Goal: Information Seeking & Learning: Learn about a topic

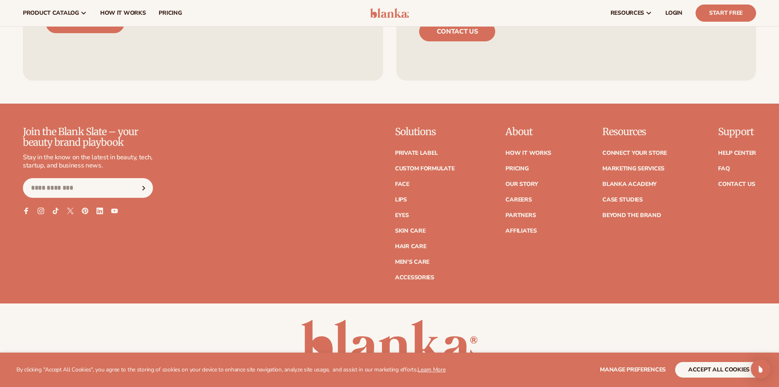
scroll to position [3666, 0]
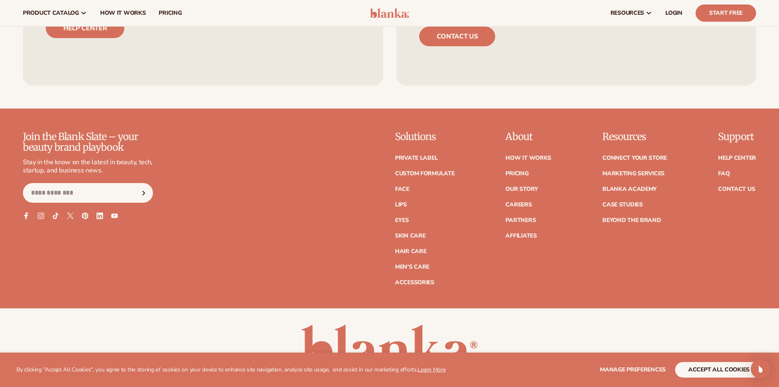
click at [730, 136] on p "Support" at bounding box center [737, 136] width 38 height 11
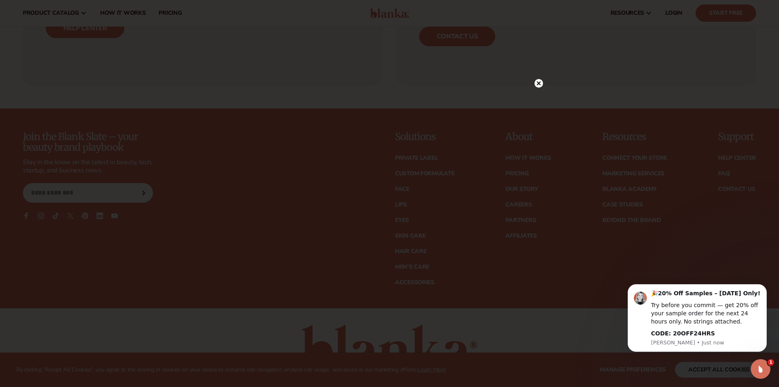
scroll to position [0, 0]
click at [541, 82] on circle at bounding box center [539, 83] width 9 height 9
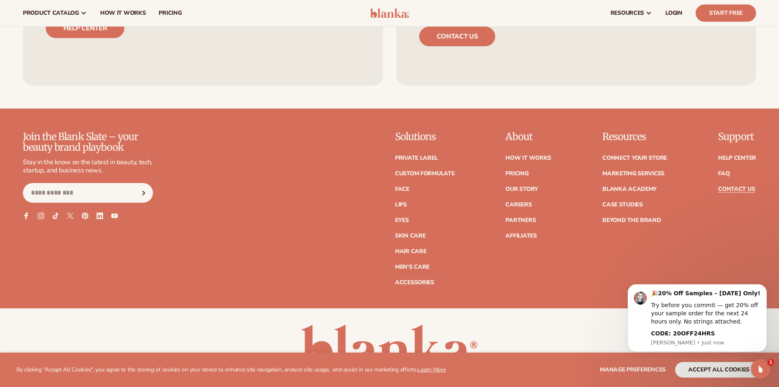
click at [741, 189] on link "Contact Us" at bounding box center [736, 189] width 37 height 6
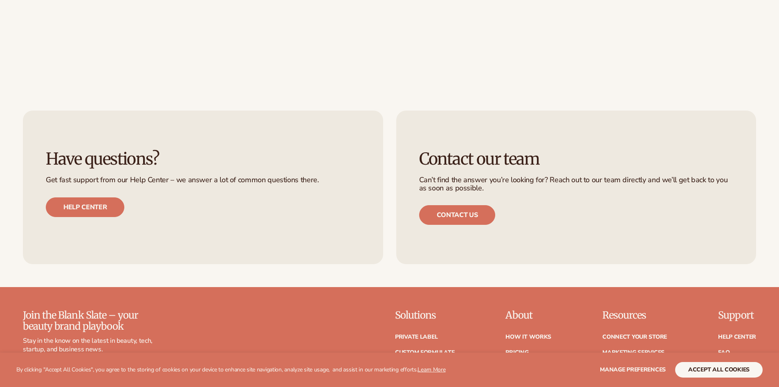
scroll to position [532, 0]
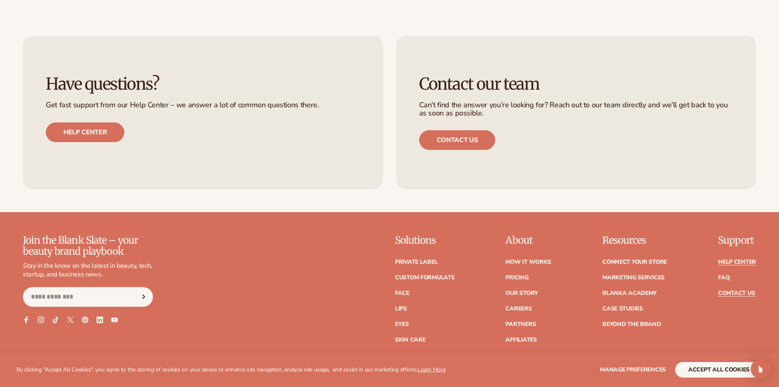
click at [740, 261] on link "Help Center" at bounding box center [737, 262] width 38 height 6
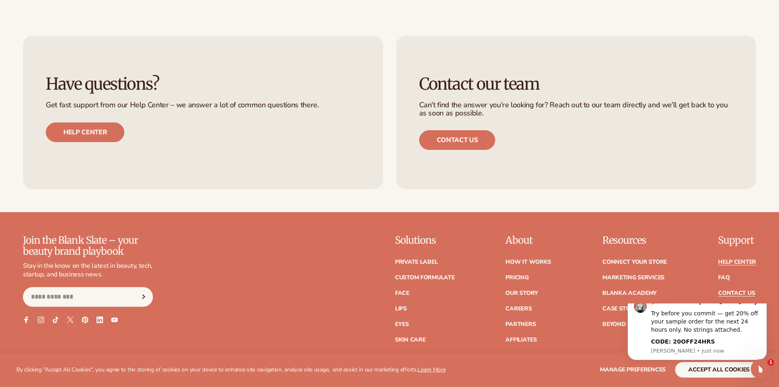
scroll to position [0, 0]
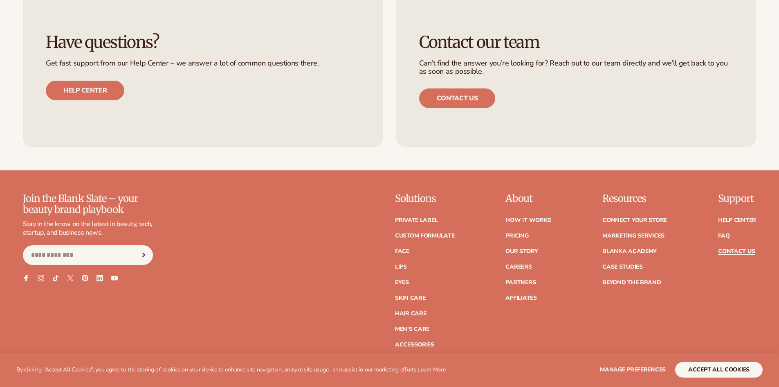
click at [520, 197] on p "About" at bounding box center [529, 198] width 46 height 11
click at [521, 198] on p "About" at bounding box center [529, 198] width 46 height 11
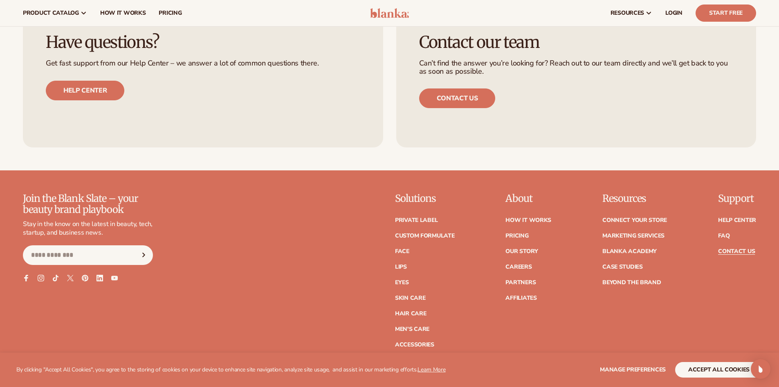
click at [558, 201] on div "Join the Blank Slate – your beauty brand playbook Stay in the know on the lates…" at bounding box center [389, 270] width 733 height 154
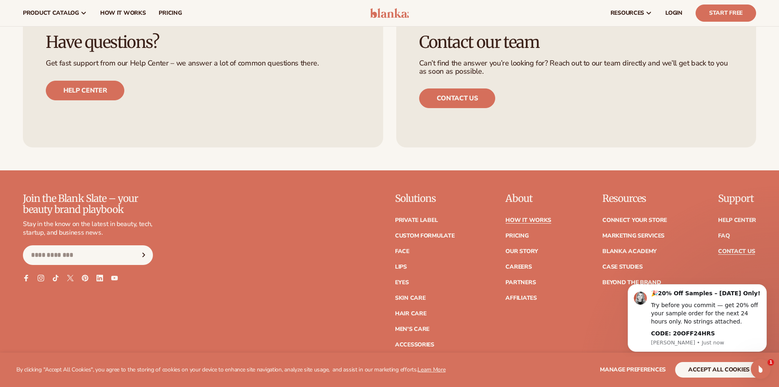
scroll to position [0, 0]
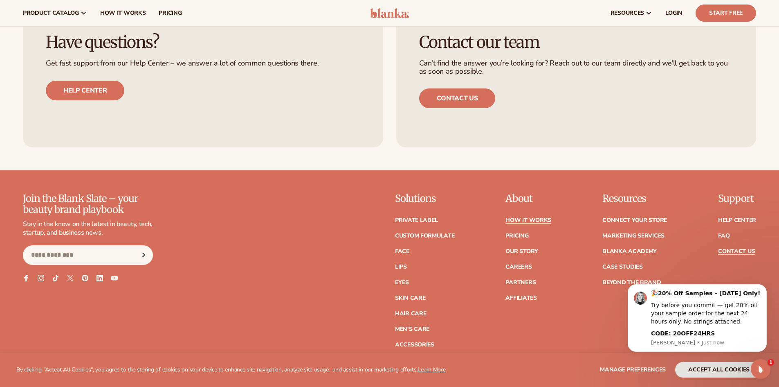
click at [526, 218] on link "How It Works" at bounding box center [529, 220] width 46 height 6
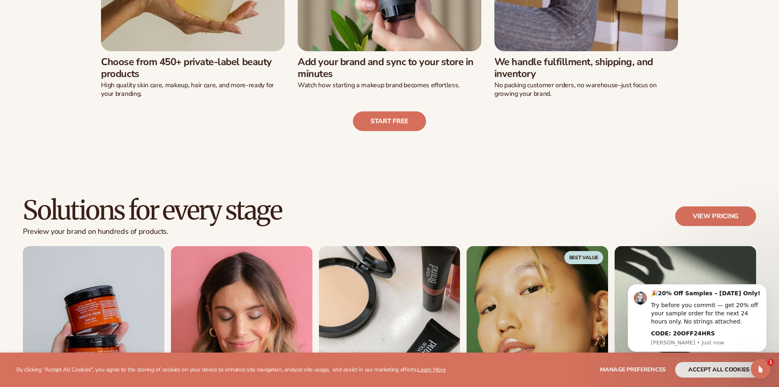
scroll to position [573, 0]
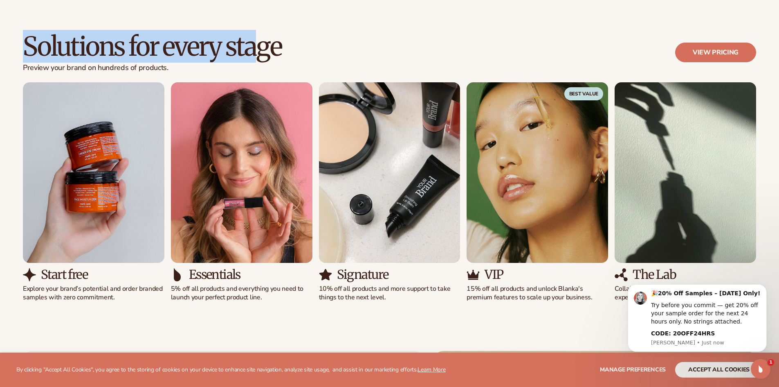
drag, startPoint x: 29, startPoint y: 49, endPoint x: 240, endPoint y: 138, distance: 228.8
click at [260, 60] on h2 "Solutions for every stage" at bounding box center [152, 46] width 259 height 27
click at [161, 257] on img "1 / 5" at bounding box center [94, 172] width 142 height 180
click at [244, 280] on div "Essentials" at bounding box center [242, 274] width 142 height 13
click at [309, 285] on p "5% off all products and everything you need to launch your perfect product line." at bounding box center [242, 292] width 142 height 17
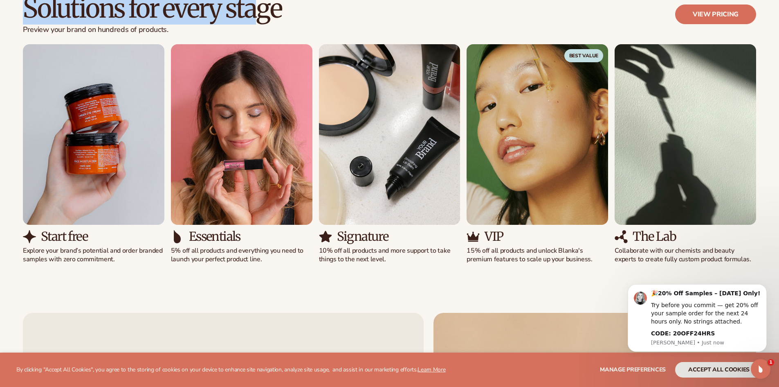
scroll to position [614, 0]
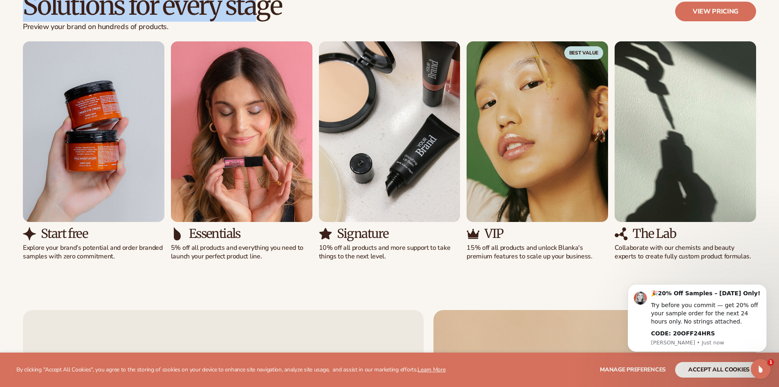
click at [652, 237] on h3 "The Lab" at bounding box center [654, 233] width 43 height 13
click at [653, 250] on p "Collaborate with our chemists and beauty experts to create fully custom product…" at bounding box center [686, 251] width 142 height 17
click at [690, 233] on div "The Lab" at bounding box center [686, 233] width 142 height 13
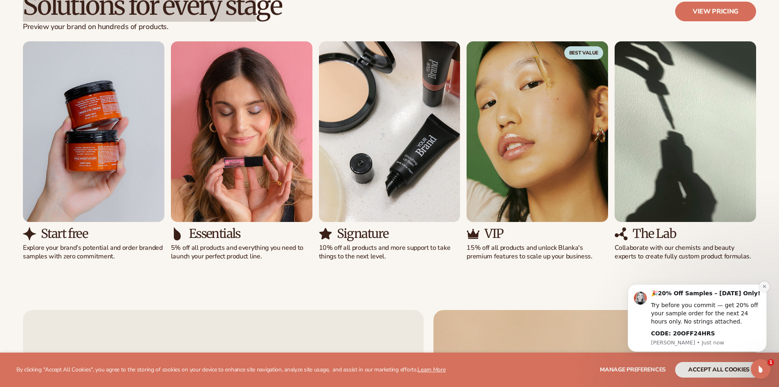
click at [762, 286] on icon "Dismiss notification" at bounding box center [764, 286] width 4 height 4
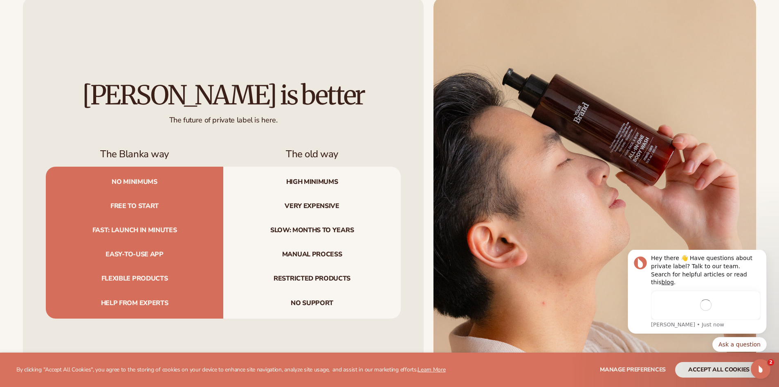
scroll to position [941, 0]
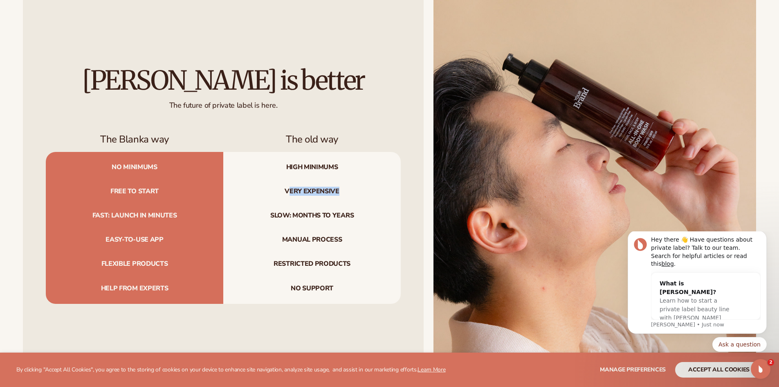
drag, startPoint x: 288, startPoint y: 189, endPoint x: 355, endPoint y: 189, distance: 67.5
click at [355, 189] on span "Very expensive" at bounding box center [312, 191] width 178 height 24
click at [372, 210] on span "Slow: months to years" at bounding box center [312, 215] width 178 height 24
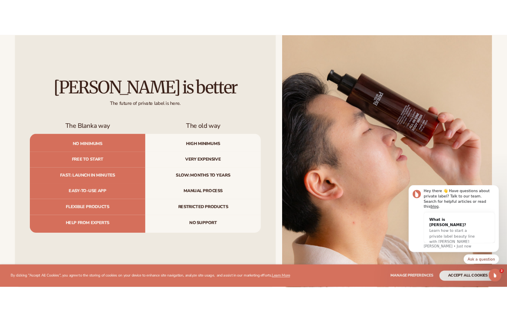
scroll to position [729, 0]
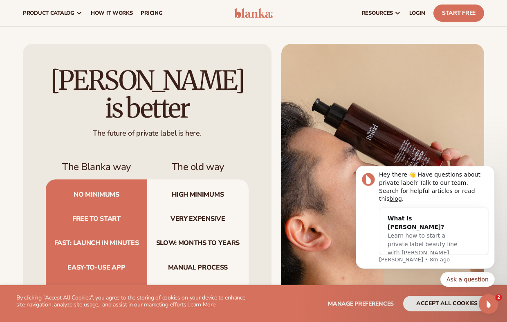
click at [300, 145] on img at bounding box center [382, 199] width 203 height 310
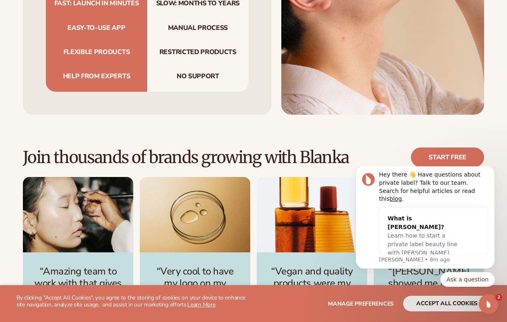
scroll to position [974, 0]
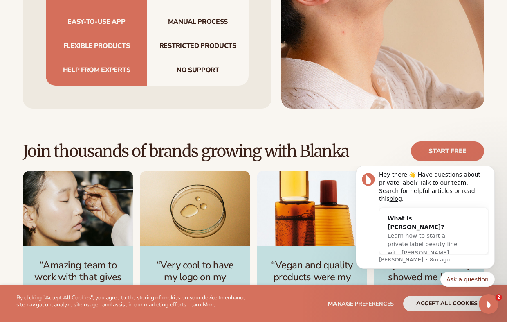
click at [506, 108] on div "Join thousands of brands growing with Blanka Start free “Amazing team to work w…" at bounding box center [253, 245] width 507 height 274
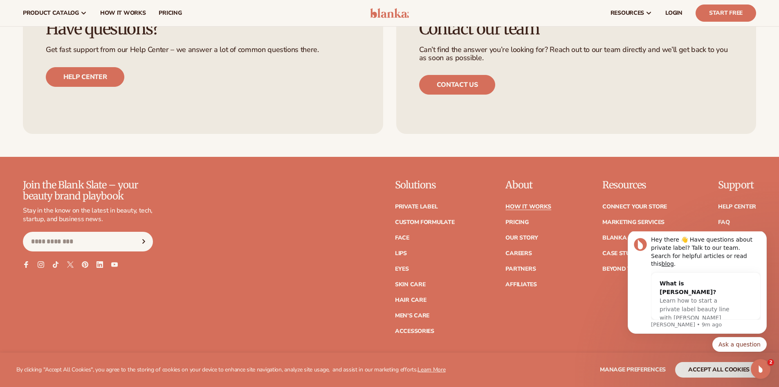
scroll to position [1972, 0]
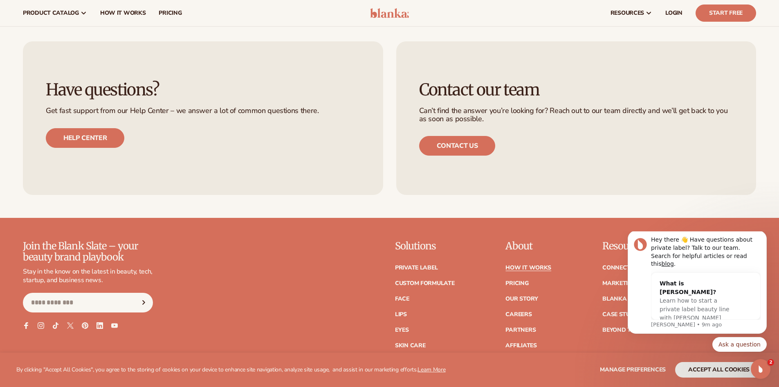
click at [756, 187] on div "Contact our team Can’t find the answer you’re looking for? Reach out to our tea…" at bounding box center [576, 118] width 360 height 154
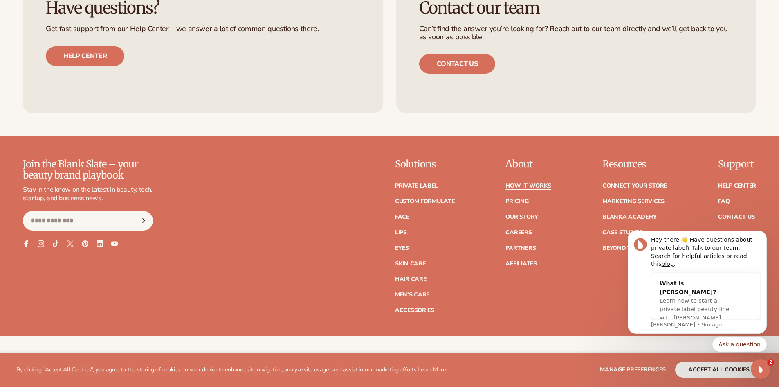
click at [536, 183] on link "How It Works" at bounding box center [529, 186] width 46 height 6
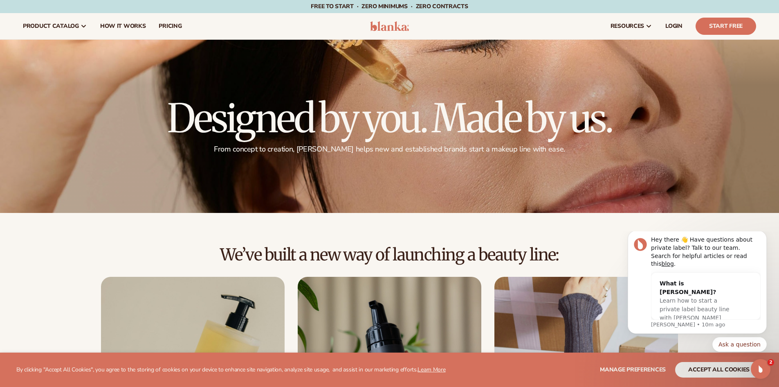
drag, startPoint x: 224, startPoint y: 252, endPoint x: 532, endPoint y: 240, distance: 308.7
click at [521, 239] on div "We’ve built a new way of launching a beauty line: Choose from 450+ private-labe…" at bounding box center [389, 376] width 779 height 327
click at [577, 236] on div "We’ve built a new way of launching a beauty line: Choose from 450+ private-labe…" at bounding box center [389, 376] width 779 height 327
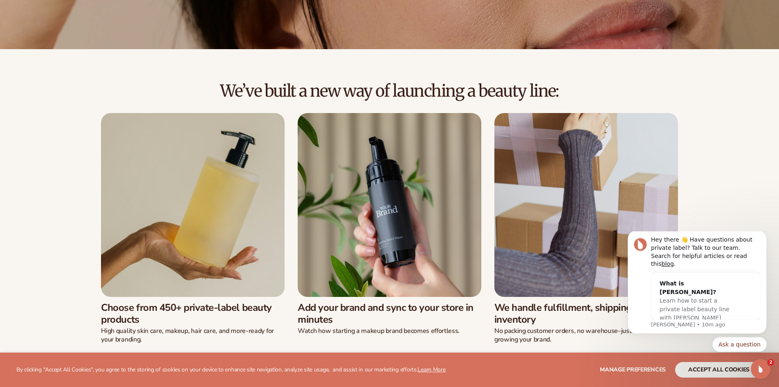
drag, startPoint x: 728, startPoint y: 200, endPoint x: 738, endPoint y: 213, distance: 16.0
click at [729, 200] on div "We’ve built a new way of launching a beauty line: Choose from 450+ private-labe…" at bounding box center [389, 229] width 733 height 295
click at [765, 235] on icon "Dismiss notification" at bounding box center [764, 233] width 4 height 4
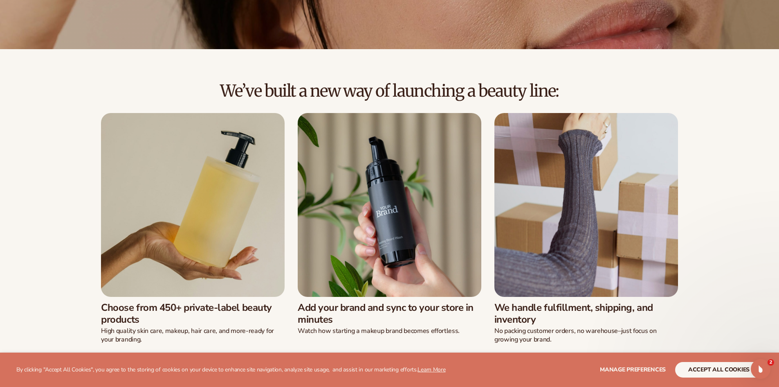
click at [769, 197] on div "We’ve built a new way of launching a beauty line: Choose from 450+ private-labe…" at bounding box center [389, 229] width 779 height 295
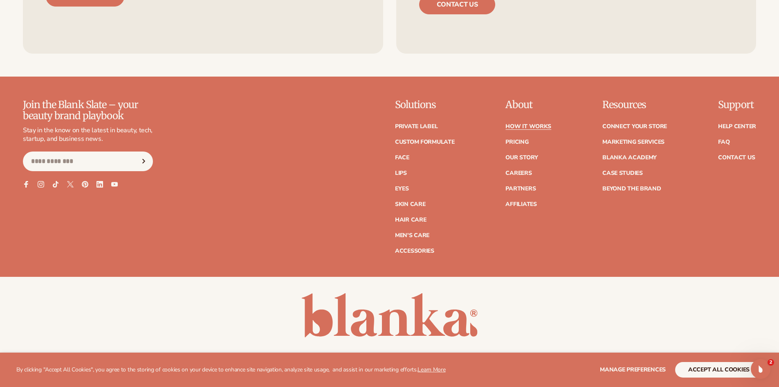
scroll to position [2143, 0]
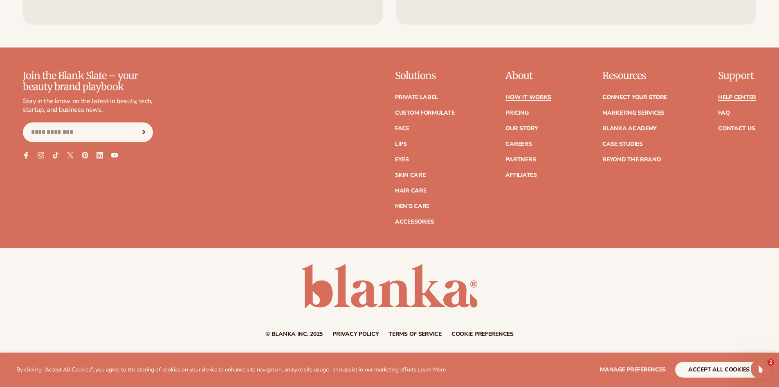
click at [731, 99] on link "Help Center" at bounding box center [737, 97] width 38 height 6
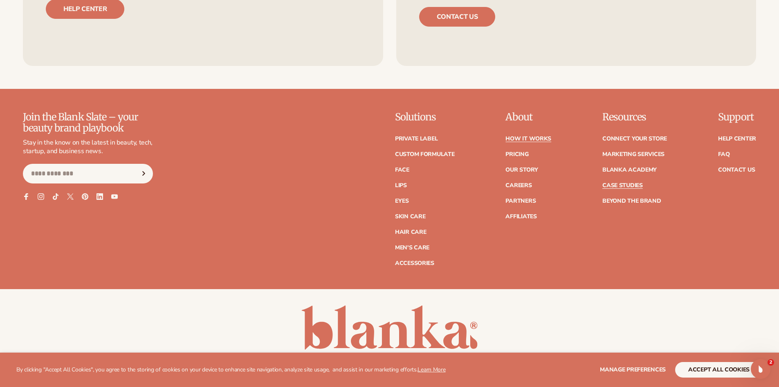
click at [632, 188] on link "Case Studies" at bounding box center [623, 185] width 40 height 6
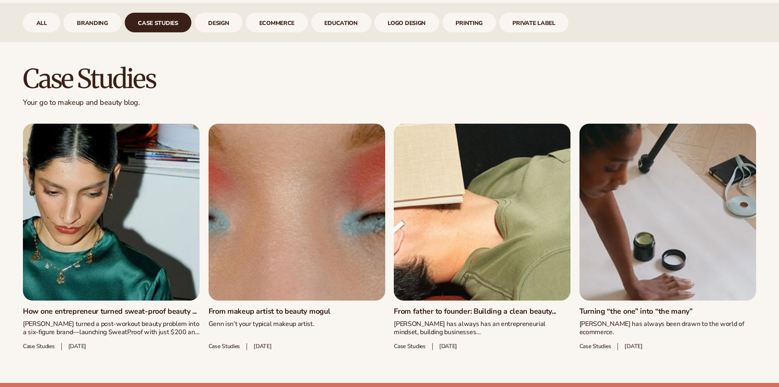
scroll to position [405, 0]
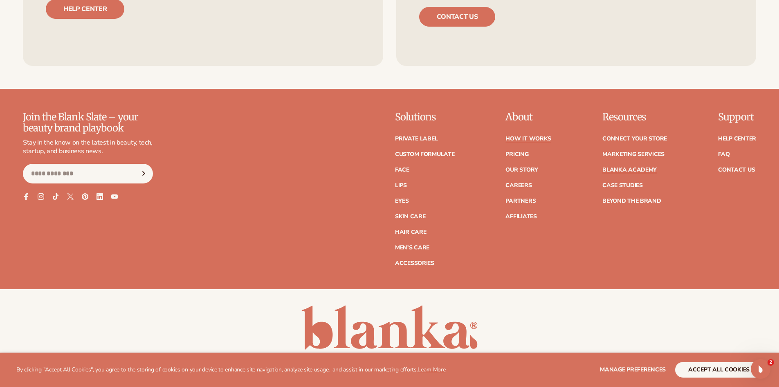
click at [642, 172] on link "Blanka Academy" at bounding box center [630, 170] width 54 height 6
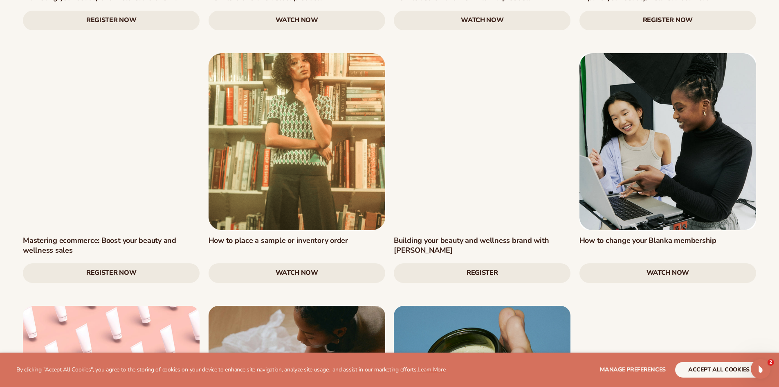
scroll to position [1104, 0]
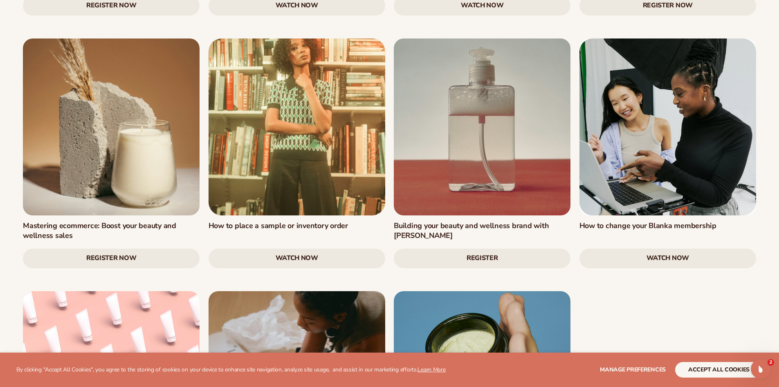
click at [311, 248] on link "watch now" at bounding box center [297, 258] width 177 height 20
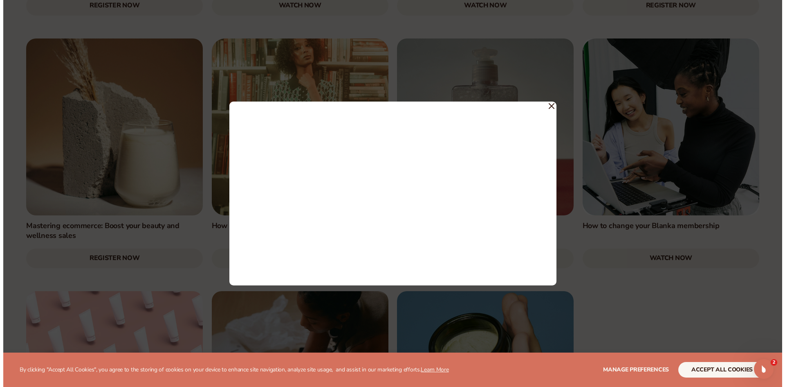
scroll to position [1108, 0]
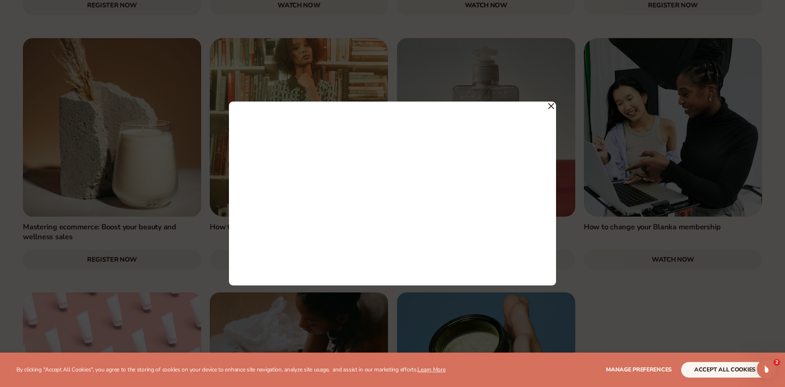
drag, startPoint x: 549, startPoint y: 104, endPoint x: 596, endPoint y: 144, distance: 61.5
click at [550, 104] on icon at bounding box center [552, 106] width 6 height 6
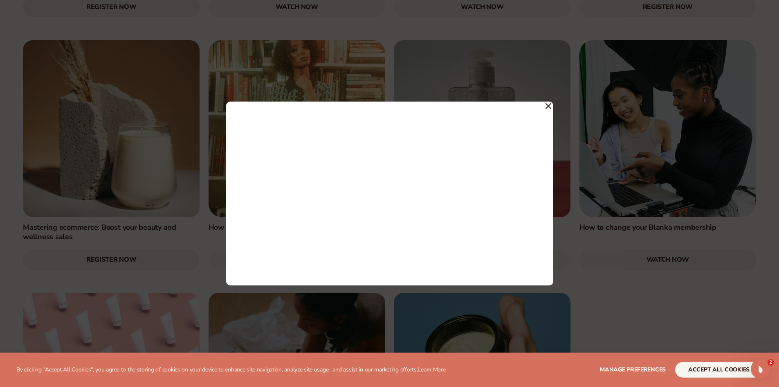
click at [598, 145] on link at bounding box center [668, 128] width 177 height 177
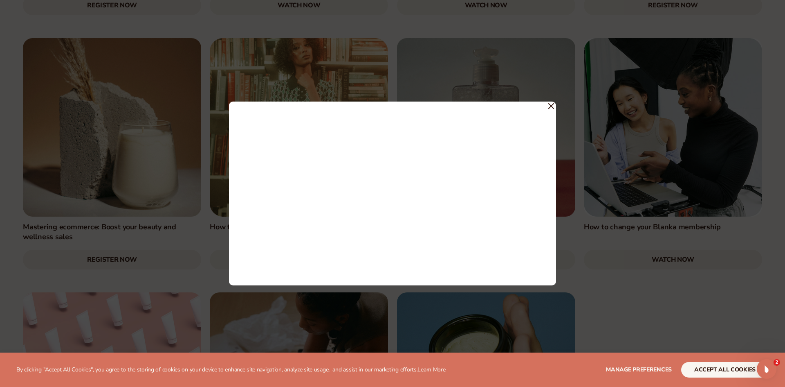
click at [552, 105] on icon at bounding box center [552, 106] width 6 height 6
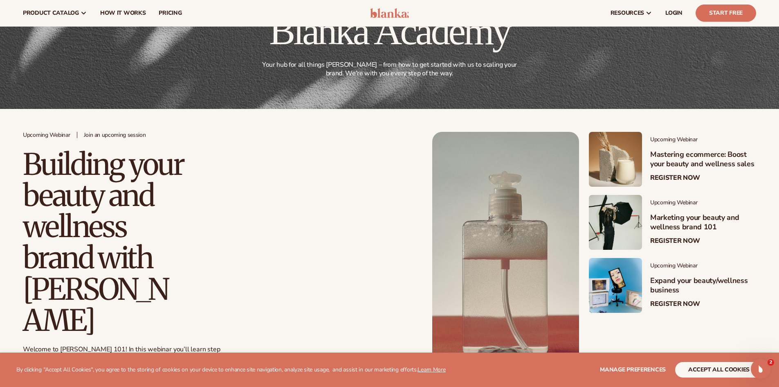
scroll to position [0, 0]
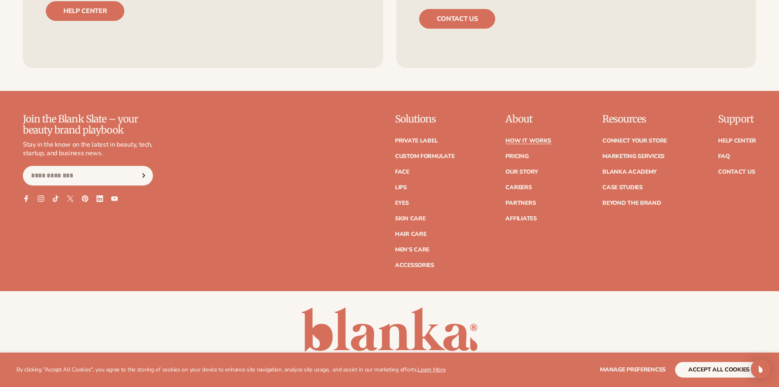
scroll to position [2101, 0]
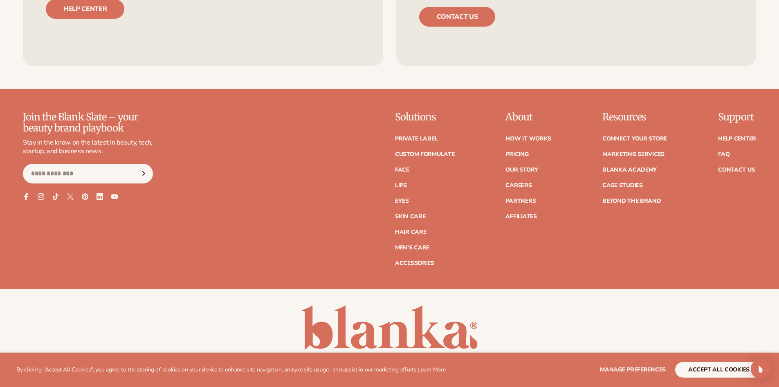
click at [697, 200] on div "Join the Blank Slate – your beauty brand playbook Stay in the know on the lates…" at bounding box center [389, 189] width 733 height 154
click at [529, 169] on link "Our Story" at bounding box center [522, 170] width 32 height 6
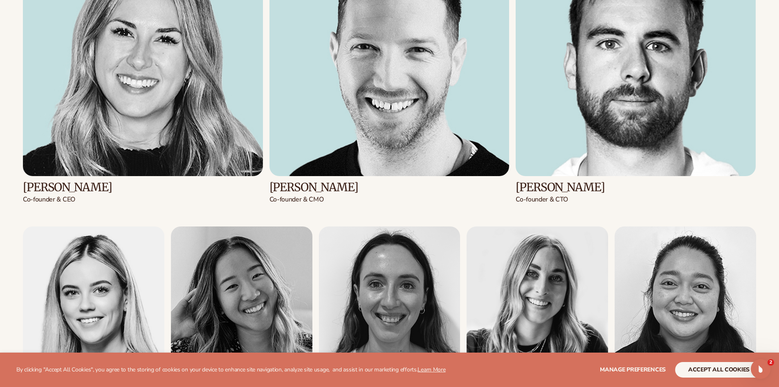
scroll to position [1145, 0]
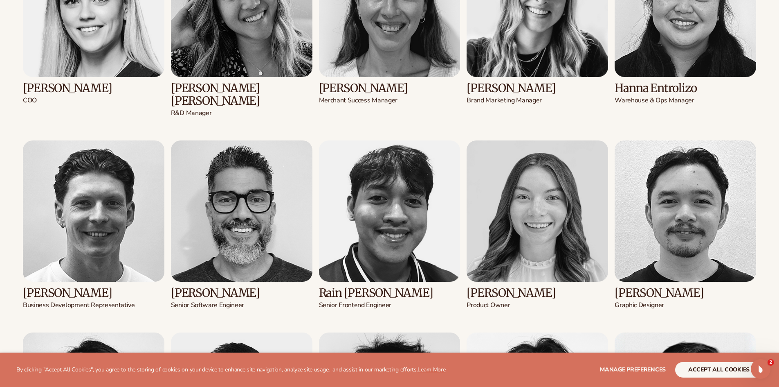
click at [720, 206] on img at bounding box center [686, 211] width 142 height 142
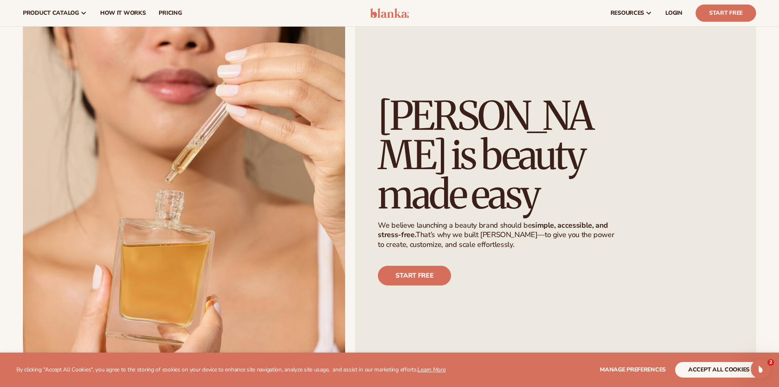
scroll to position [21, 0]
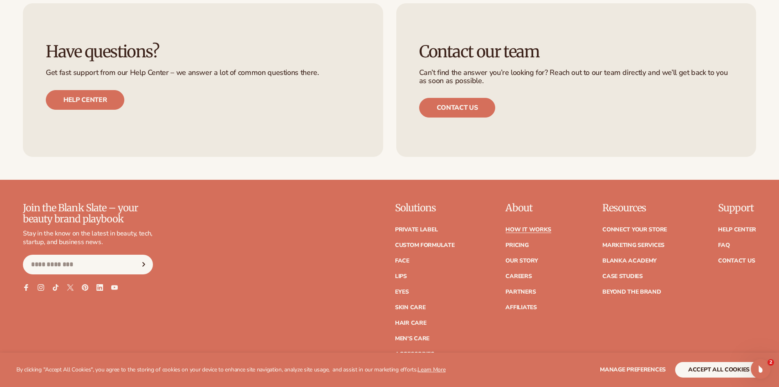
scroll to position [2019, 0]
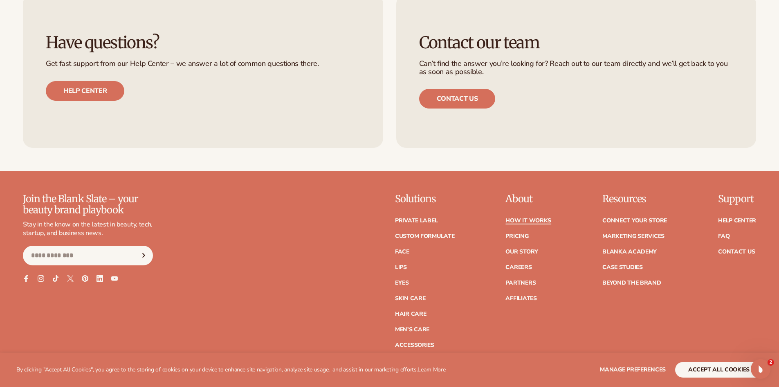
click at [524, 221] on link "How It Works" at bounding box center [529, 221] width 46 height 6
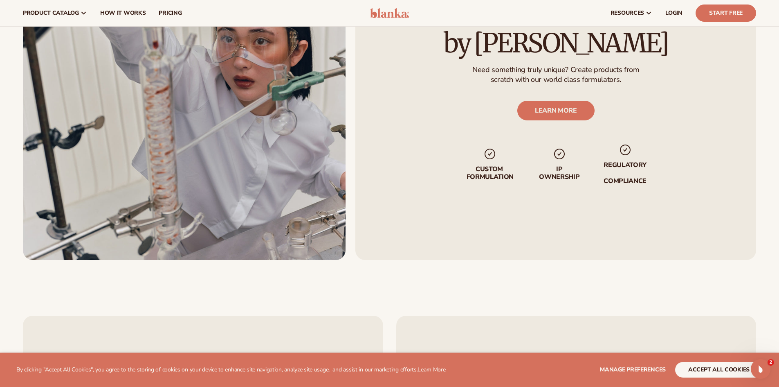
scroll to position [1759, 0]
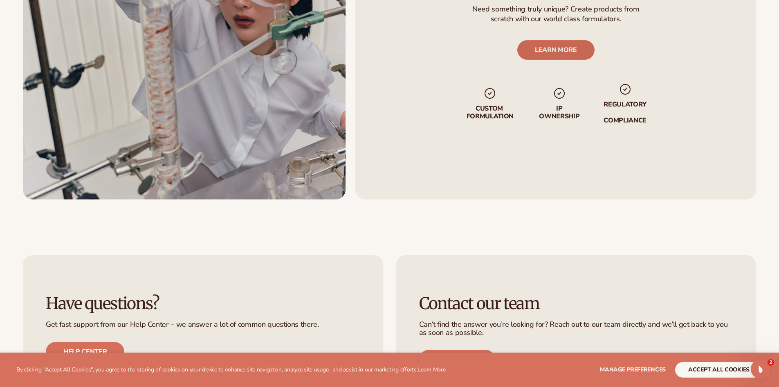
click at [555, 53] on link "LEARN MORE" at bounding box center [555, 50] width 77 height 20
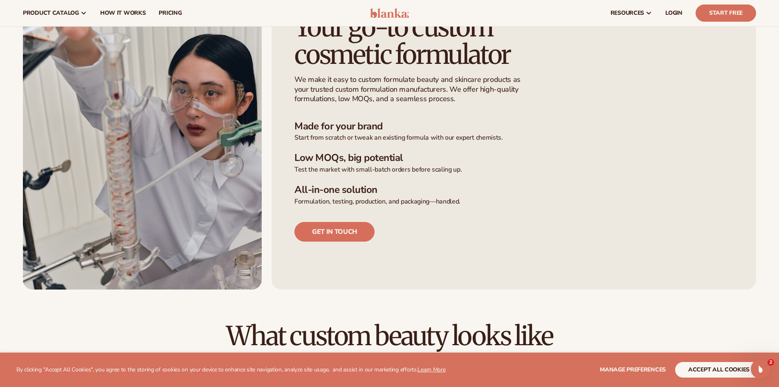
scroll to position [240, 0]
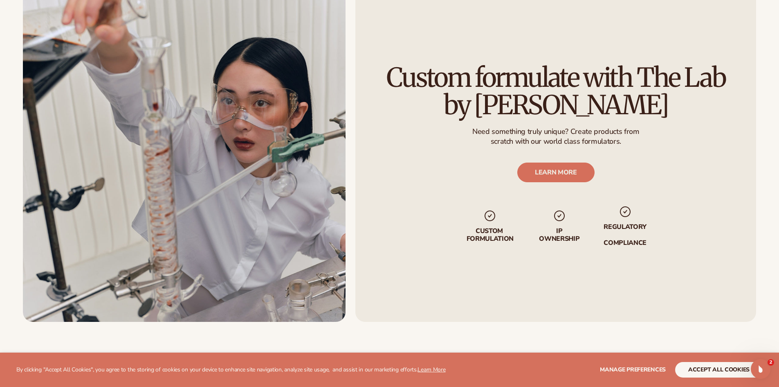
scroll to position [1667, 0]
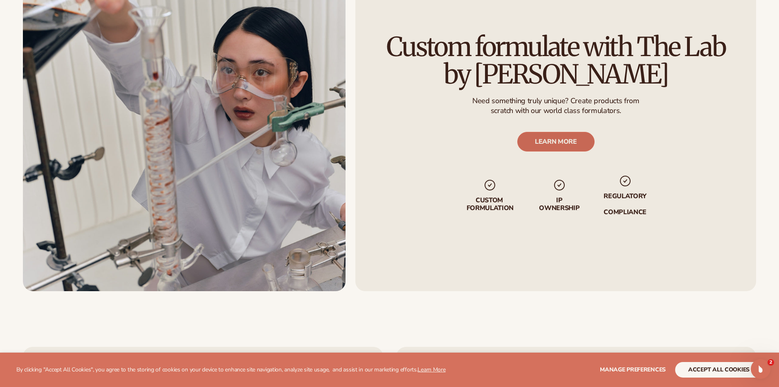
click at [548, 145] on link "LEARN MORE" at bounding box center [555, 142] width 77 height 20
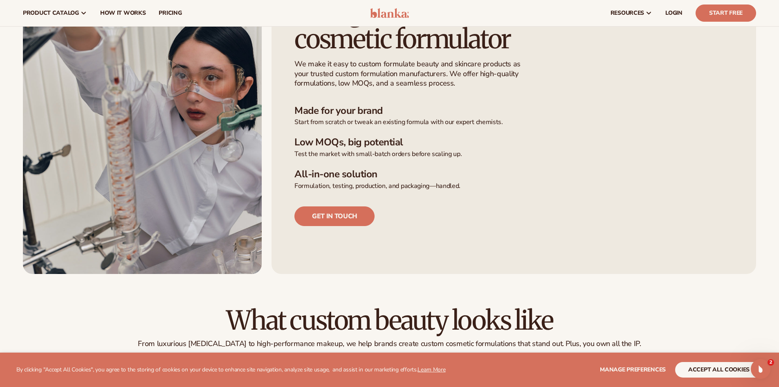
scroll to position [245, 0]
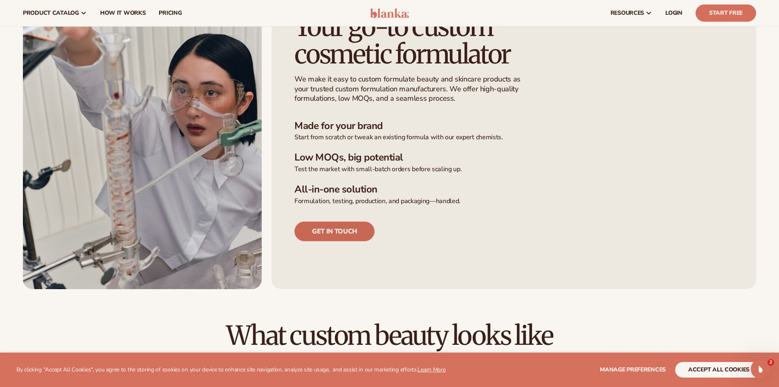
click at [331, 228] on link "Get in touch" at bounding box center [335, 231] width 80 height 20
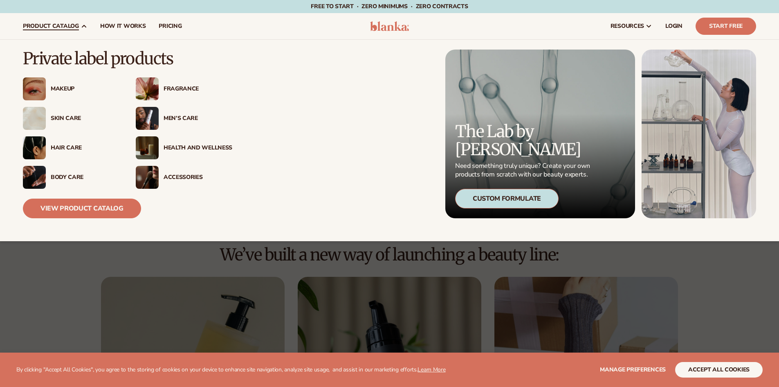
scroll to position [1667, 0]
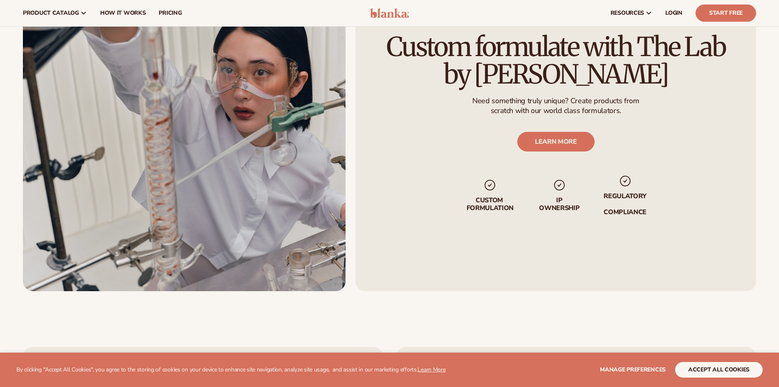
click at [537, 240] on div "Custom formulate with The Lab by Blanka Need something truly unique? Create pro…" at bounding box center [555, 124] width 401 height 333
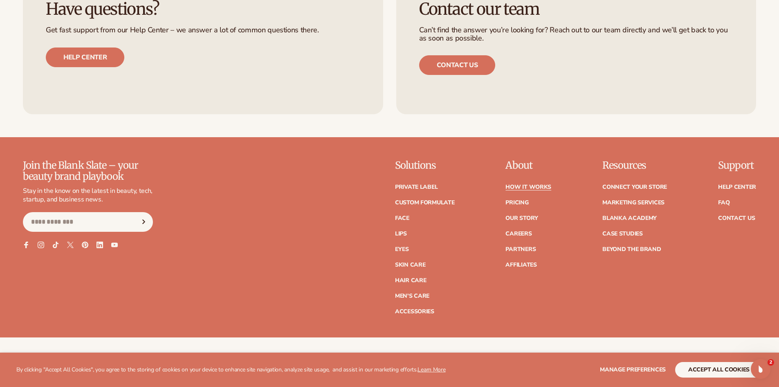
scroll to position [2076, 0]
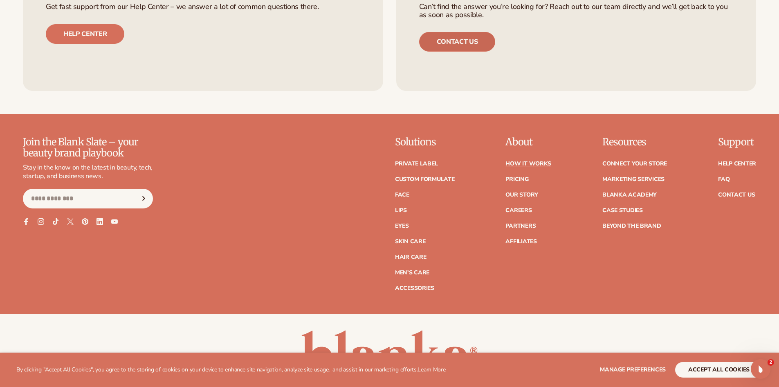
click at [449, 47] on link "Contact us" at bounding box center [457, 42] width 76 height 20
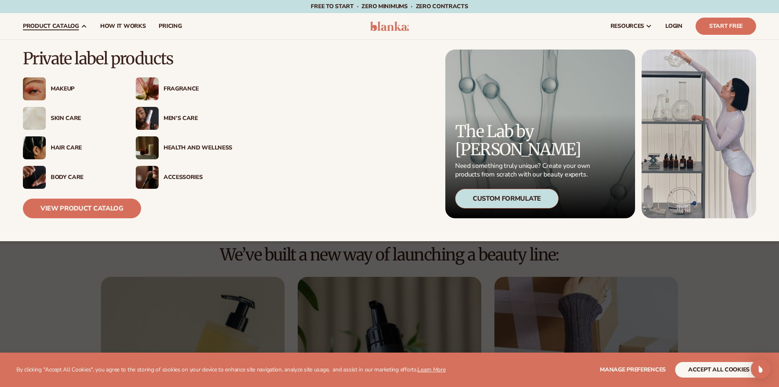
scroll to position [2076, 0]
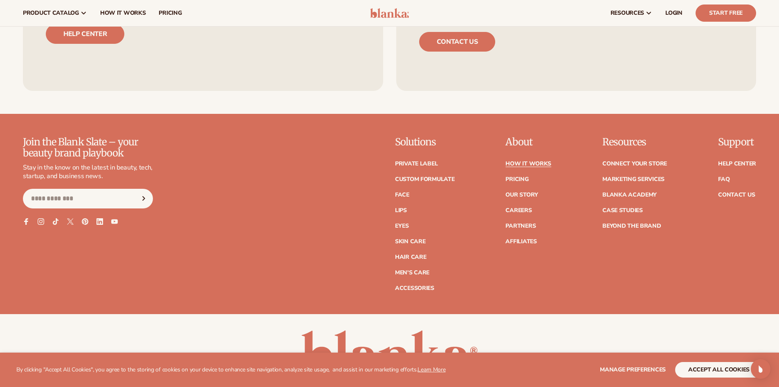
click at [201, 245] on div "Join the Blank Slate – your beauty brand playbook Stay in the know on the lates…" at bounding box center [389, 214] width 733 height 154
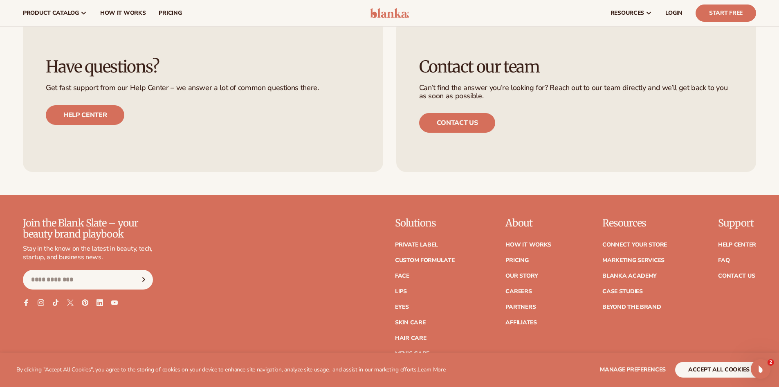
scroll to position [1995, 0]
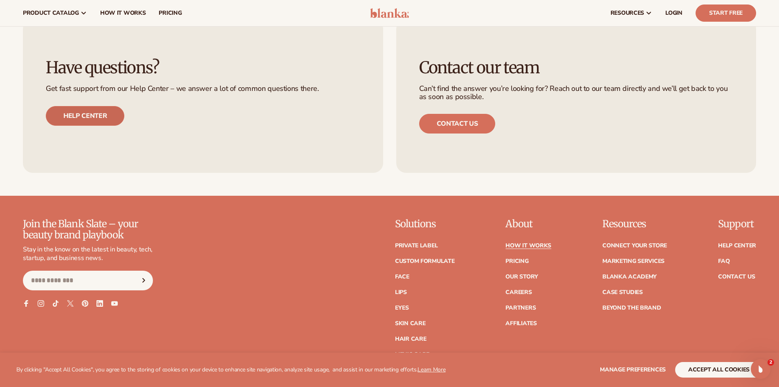
click at [101, 115] on link "Help center" at bounding box center [85, 116] width 79 height 20
drag, startPoint x: 478, startPoint y: 167, endPoint x: 483, endPoint y: 174, distance: 9.1
click at [478, 167] on div "Contact our team Can’t find the answer you’re looking for? Reach out to our tea…" at bounding box center [576, 96] width 360 height 154
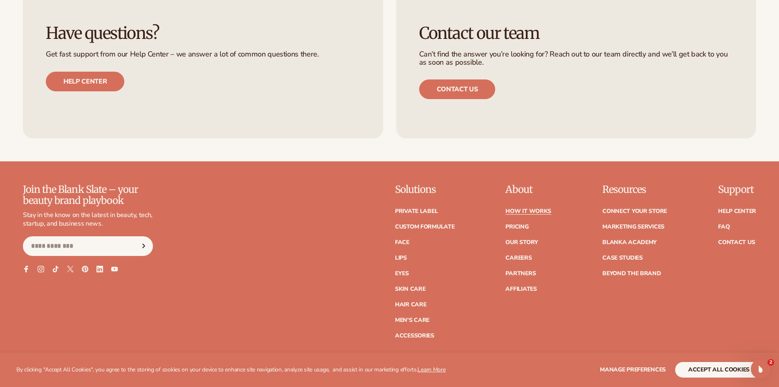
scroll to position [2143, 0]
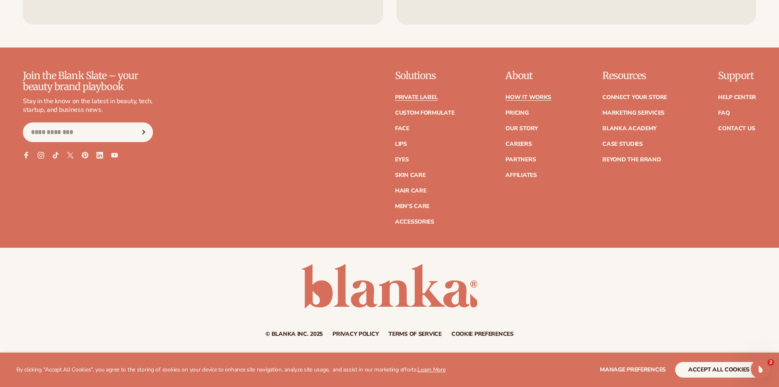
click at [432, 96] on link "Private label" at bounding box center [416, 97] width 43 height 6
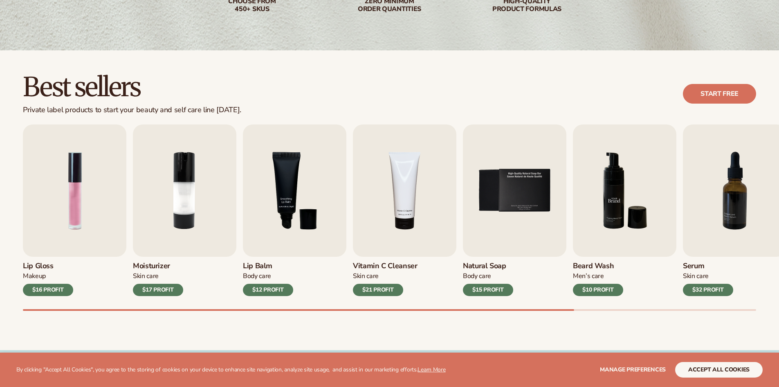
scroll to position [205, 0]
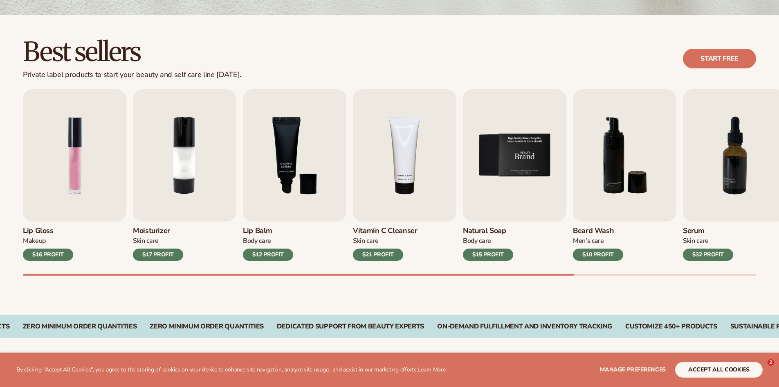
click at [523, 167] on img "5 / 9" at bounding box center [514, 155] width 103 height 132
click at [490, 248] on div "$15 PROFIT" at bounding box center [488, 254] width 50 height 12
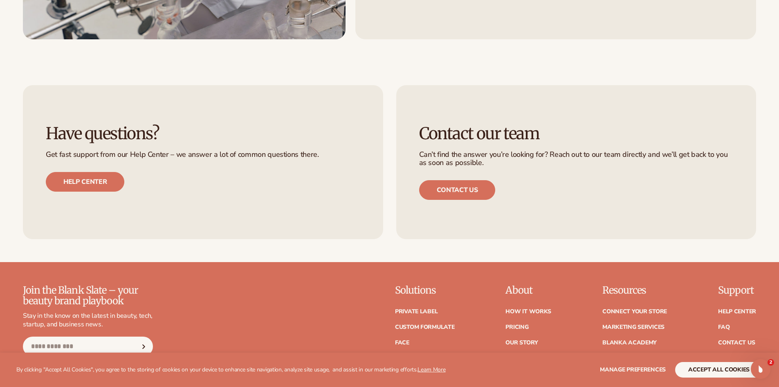
scroll to position [1391, 0]
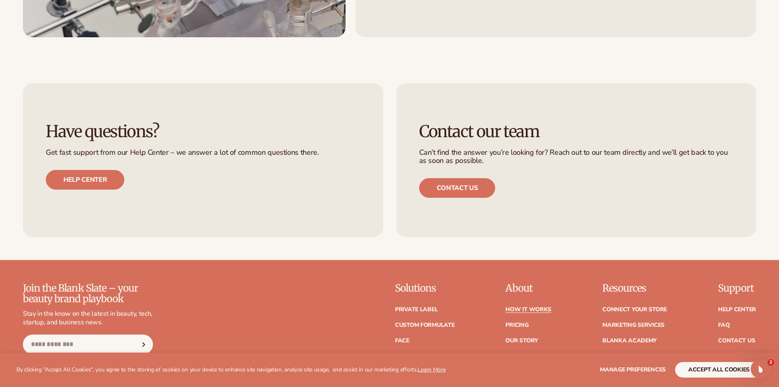
click at [533, 306] on link "How It Works" at bounding box center [529, 309] width 46 height 6
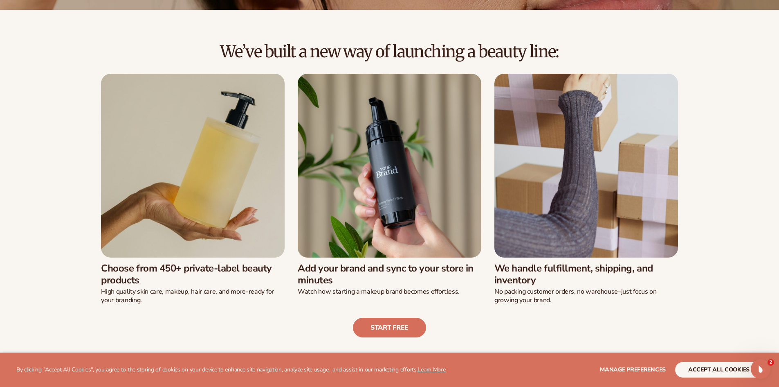
scroll to position [205, 0]
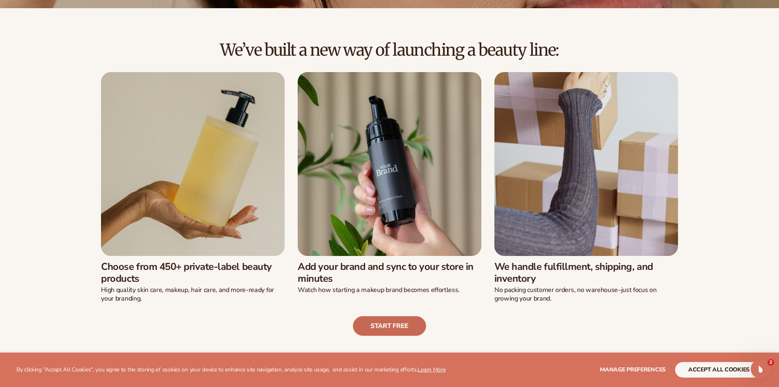
click at [399, 331] on link "Start free" at bounding box center [389, 326] width 73 height 20
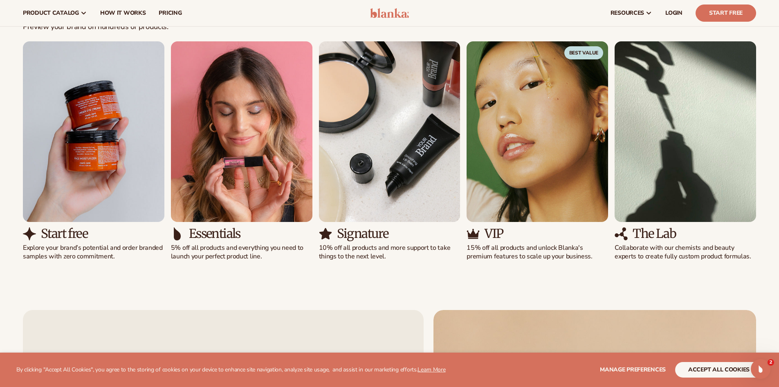
scroll to position [573, 0]
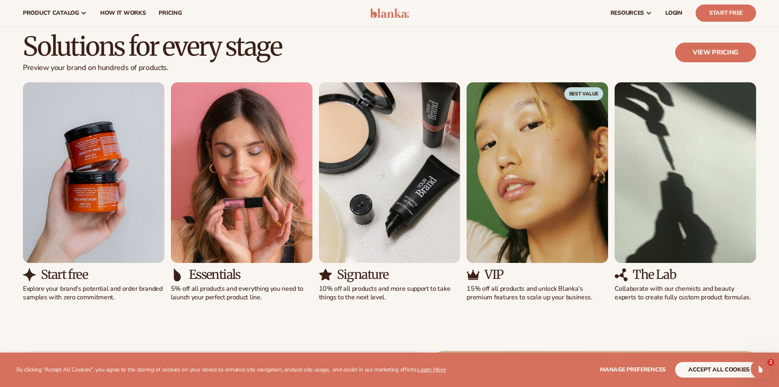
click at [268, 274] on div "Start free Explore your brand’s potential and order branded samples with zero c…" at bounding box center [389, 191] width 733 height 219
click at [268, 274] on div "Essentials" at bounding box center [242, 274] width 142 height 13
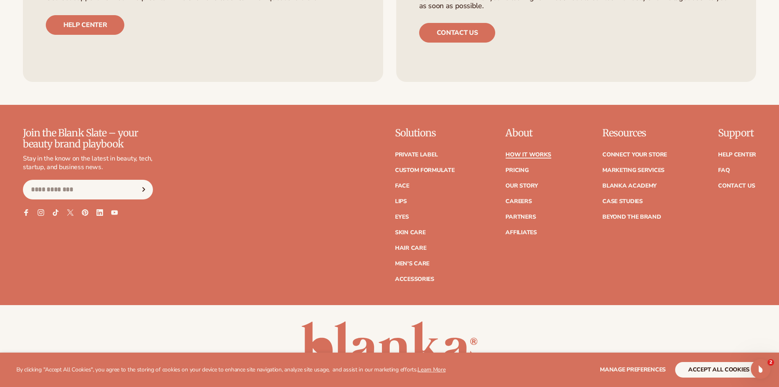
scroll to position [2086, 0]
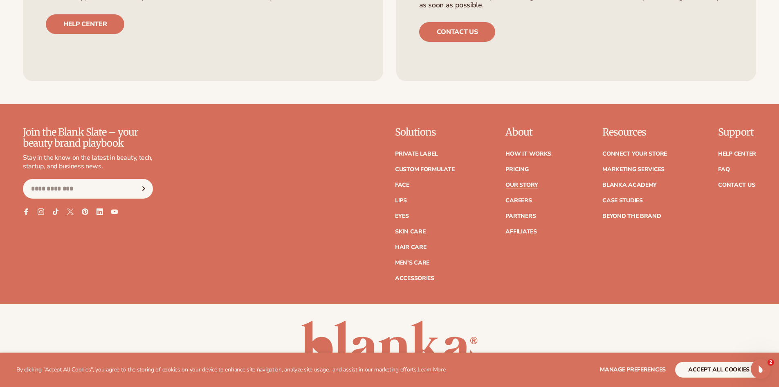
click at [524, 185] on link "Our Story" at bounding box center [522, 185] width 32 height 6
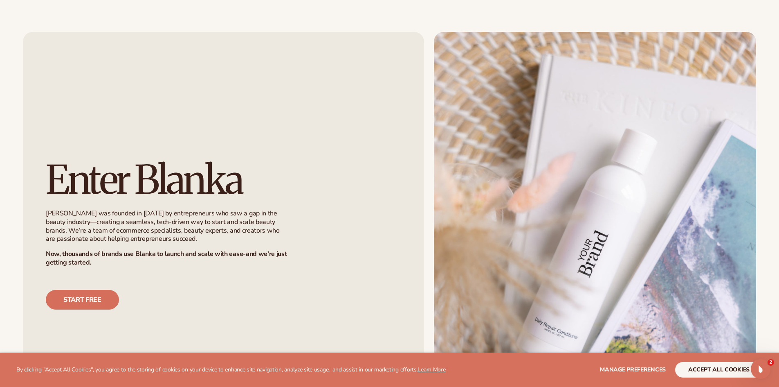
scroll to position [573, 0]
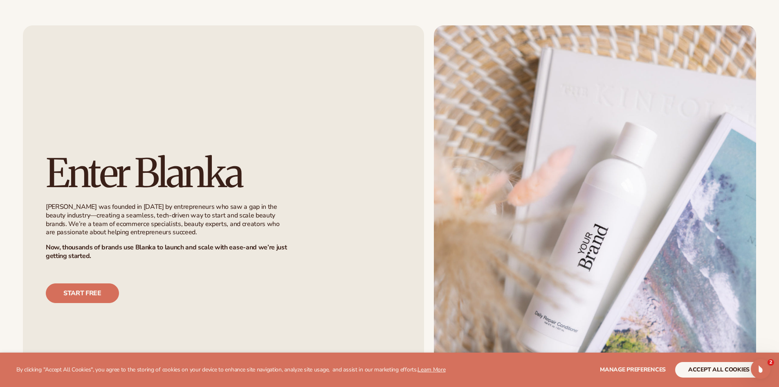
click at [571, 123] on img at bounding box center [595, 227] width 322 height 405
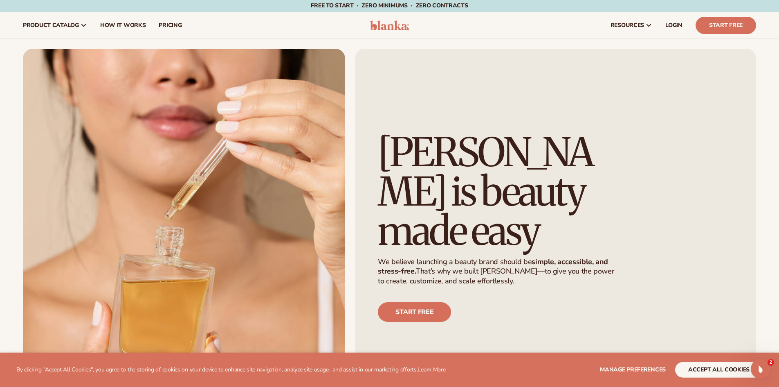
scroll to position [0, 0]
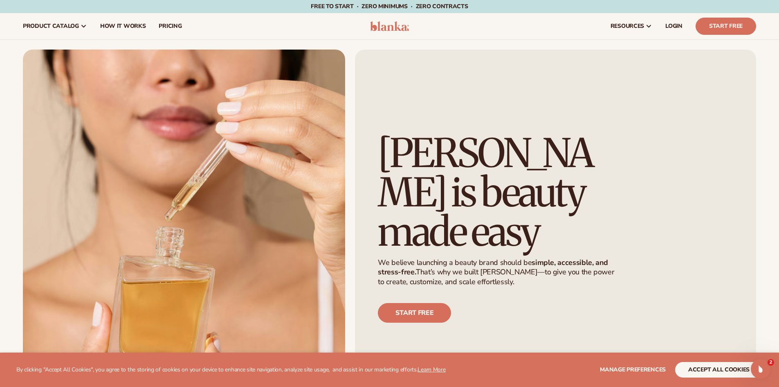
click at [665, 251] on span "We believe launching a beauty brand should be simple, accessible, and stress-fr…" at bounding box center [555, 277] width 355 height 52
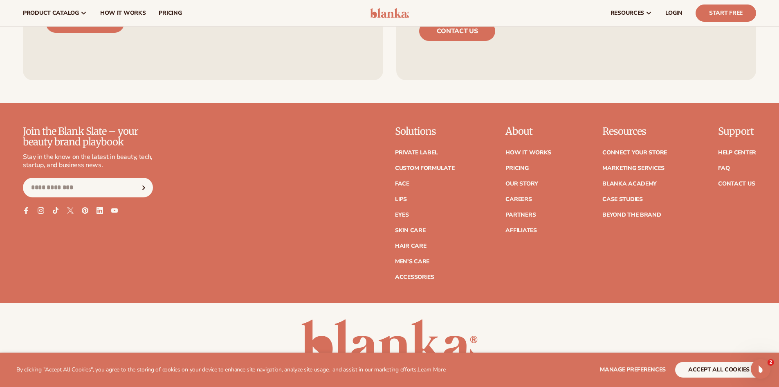
scroll to position [2532, 0]
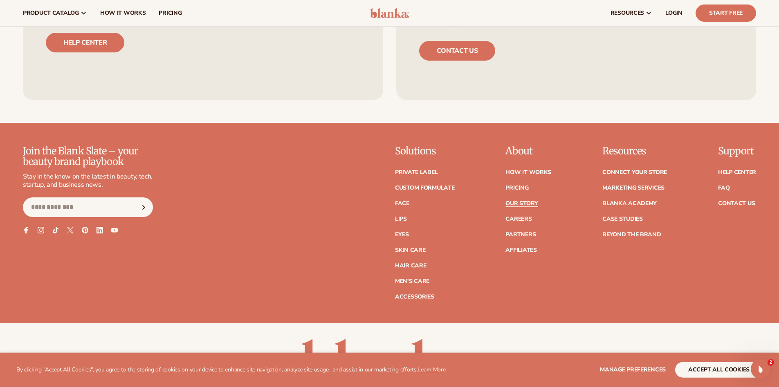
click at [517, 200] on link "Our Story" at bounding box center [522, 203] width 32 height 6
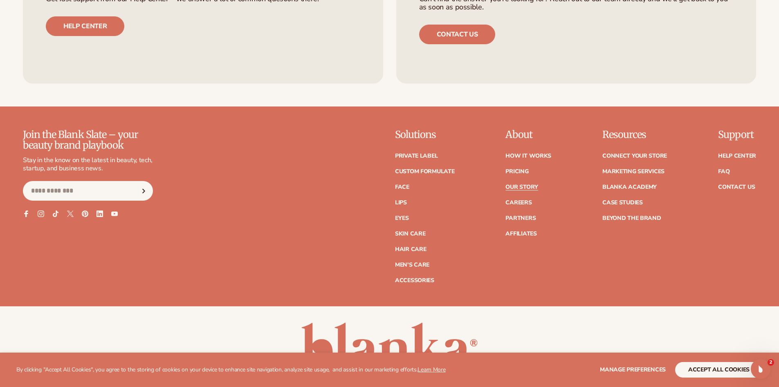
scroll to position [2594, 0]
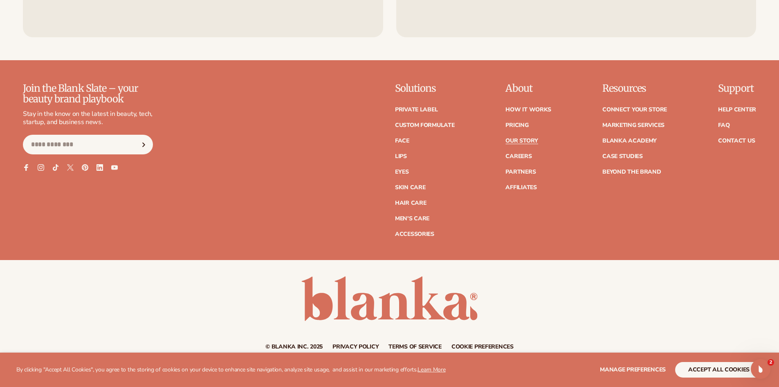
click at [523, 99] on ul "How It Works Pricing Our Story Careers Partners Affiliates" at bounding box center [529, 145] width 46 height 92
click at [525, 107] on link "How It Works" at bounding box center [529, 110] width 46 height 6
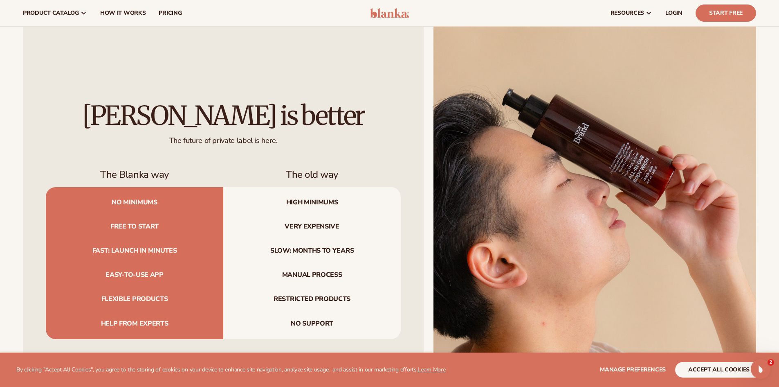
scroll to position [893, 0]
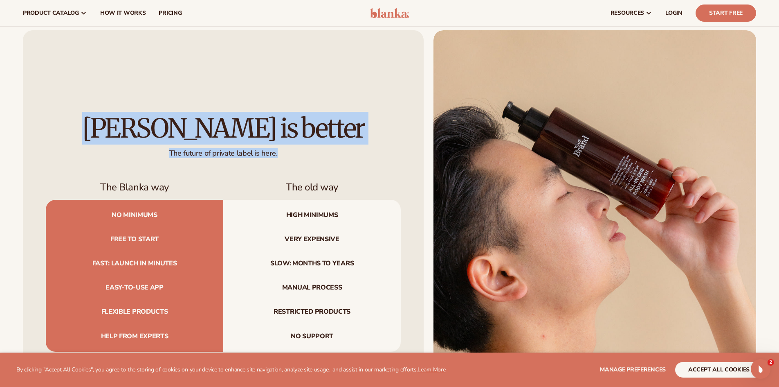
drag, startPoint x: 145, startPoint y: 126, endPoint x: 308, endPoint y: 152, distance: 164.4
click at [308, 152] on div "[PERSON_NAME] is better The future of private label is here." at bounding box center [223, 137] width 355 height 44
copy div "[PERSON_NAME] is better The future of private label is here."
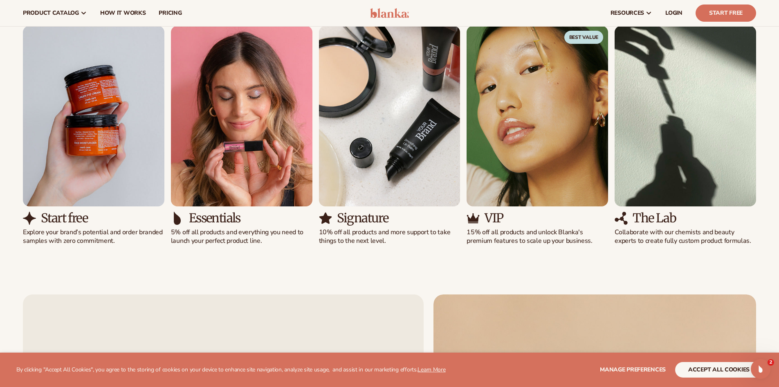
scroll to position [607, 0]
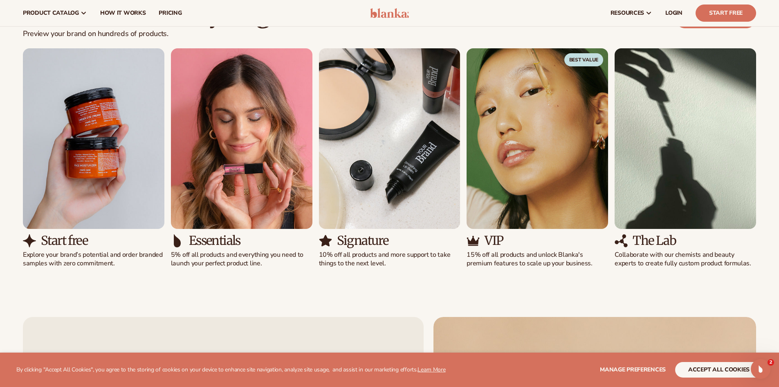
click at [508, 44] on div "Solutions for every stage Preview your brand on hundreds of products. View pric…" at bounding box center [389, 23] width 733 height 49
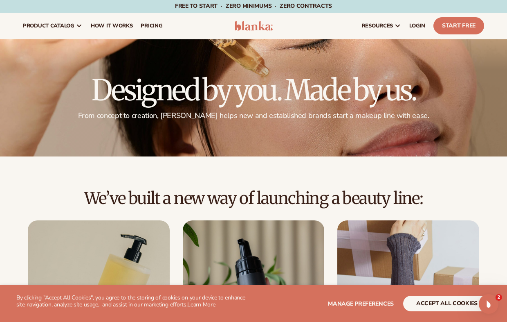
scroll to position [0, 0]
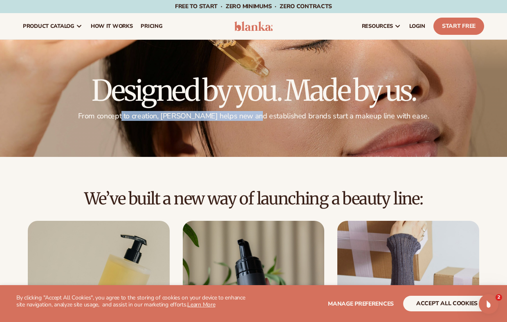
drag, startPoint x: 140, startPoint y: 115, endPoint x: 272, endPoint y: 115, distance: 132.1
click at [270, 115] on p "From concept to creation, [PERSON_NAME] helps new and established brands start …" at bounding box center [253, 115] width 461 height 9
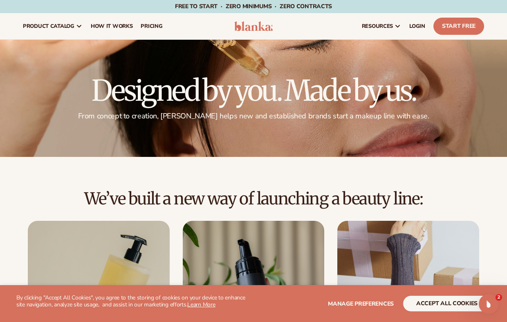
click at [421, 135] on div at bounding box center [253, 98] width 507 height 117
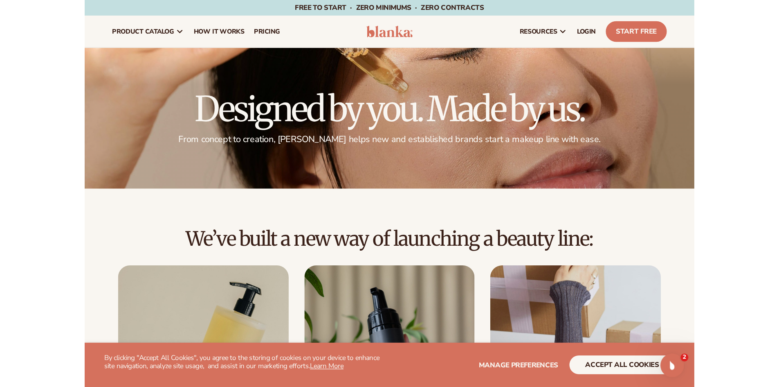
scroll to position [41, 0]
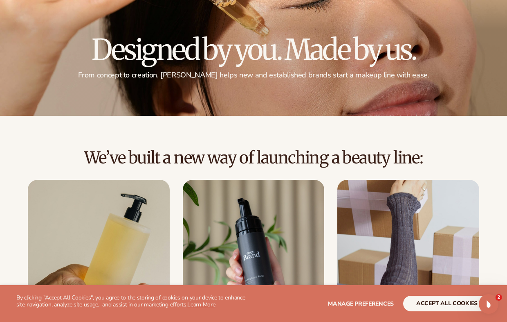
drag, startPoint x: 99, startPoint y: 51, endPoint x: 415, endPoint y: 52, distance: 316.2
click at [415, 52] on h1 "Designed by you. Made by us." at bounding box center [253, 49] width 461 height 29
copy h1 "Designed by you. Made by us."
